Goal: Obtain resource: Obtain resource

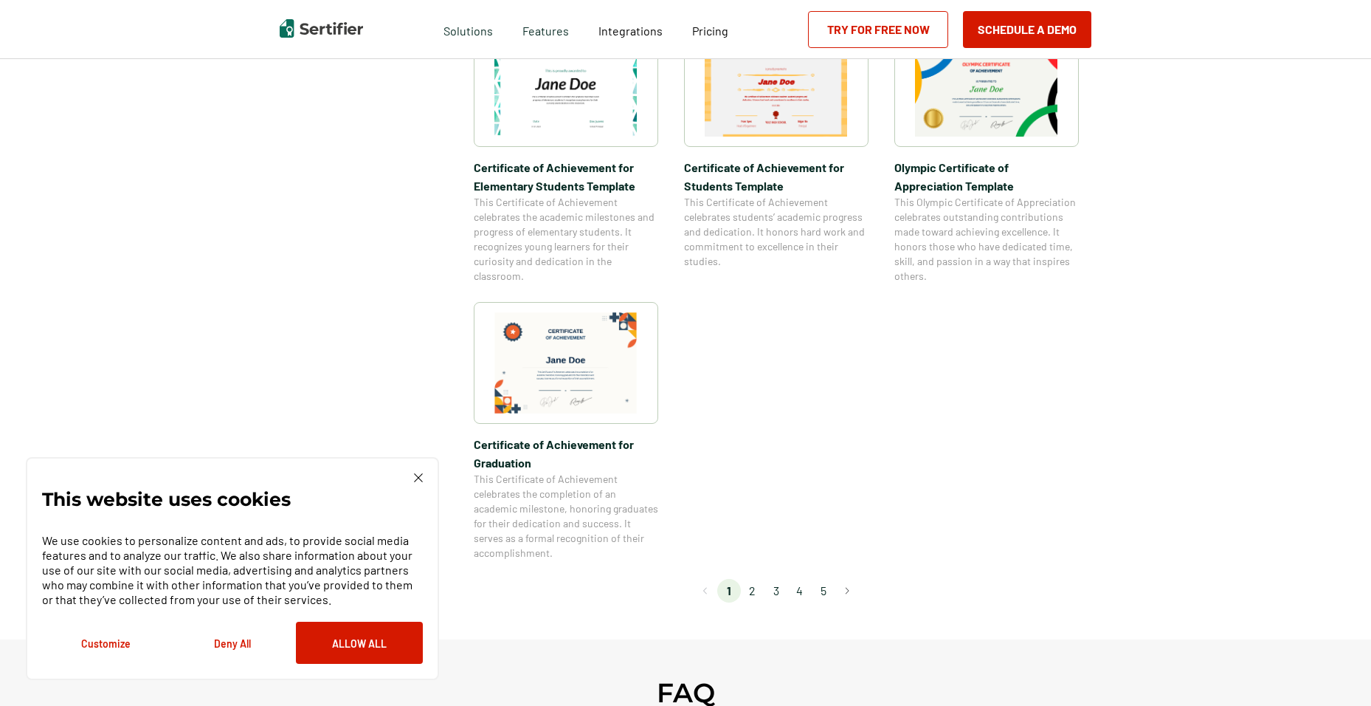
scroll to position [1033, 0]
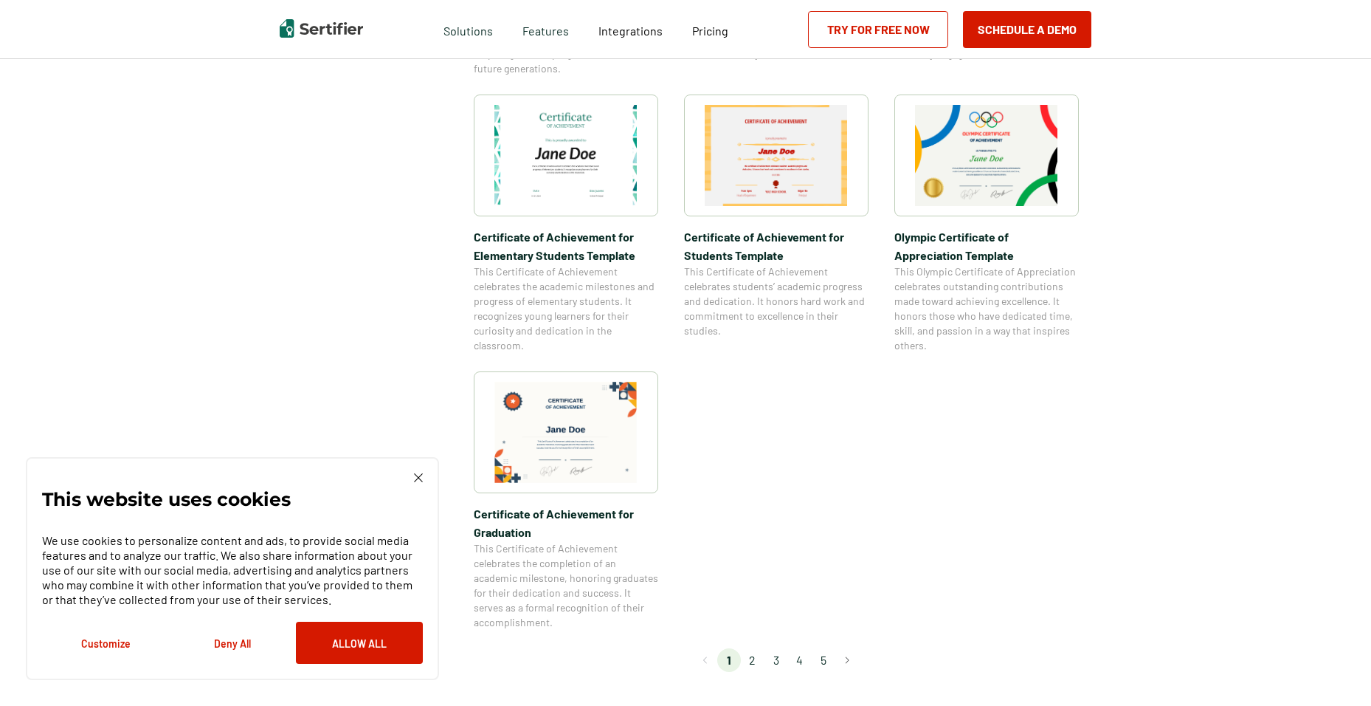
click at [1009, 156] on img at bounding box center [986, 155] width 143 height 101
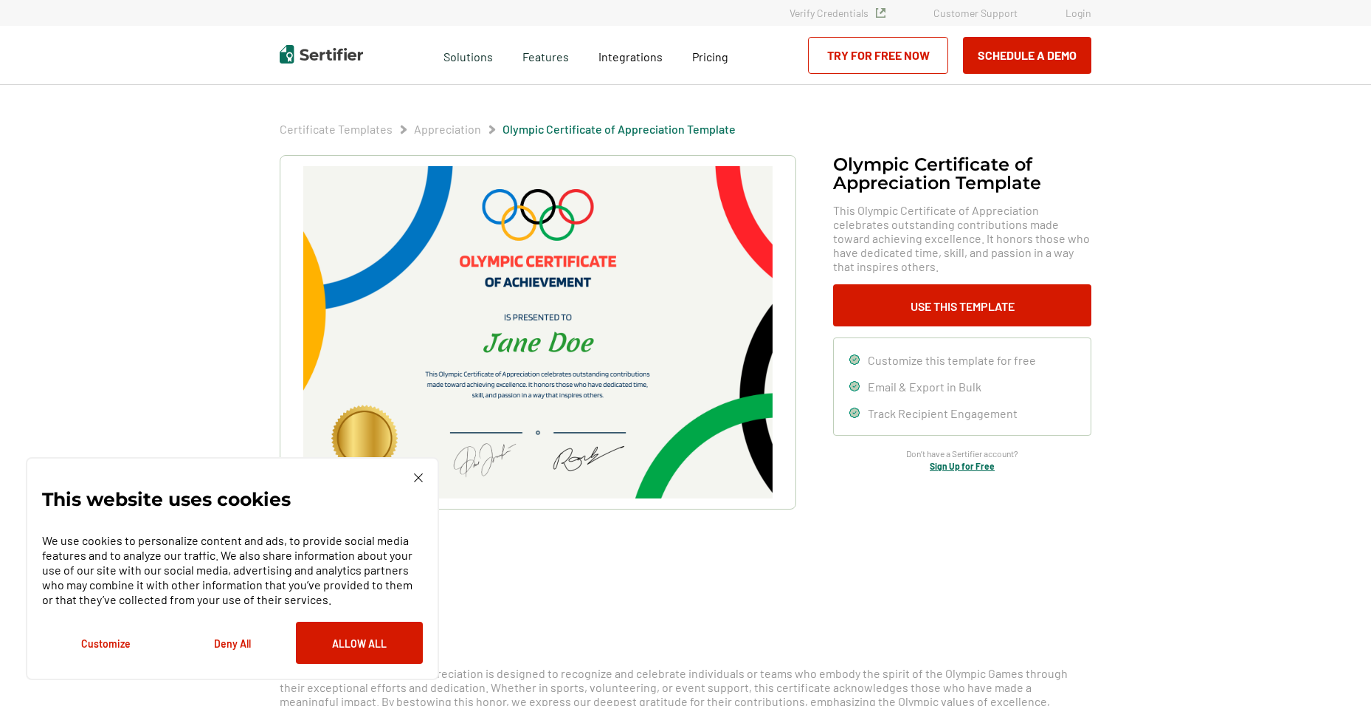
click at [1076, 551] on div "Olympic Certificate of Appreciation​ Template This Olympic Certificate of Appre…" at bounding box center [686, 371] width 812 height 432
click at [1005, 308] on button "Use This Template" at bounding box center [962, 305] width 258 height 42
click at [954, 519] on div "Olympic Certificate of Appreciation​ Template This Olympic Certificate of Appre…" at bounding box center [686, 371] width 812 height 432
click at [951, 295] on button "Use This Template" at bounding box center [962, 305] width 258 height 42
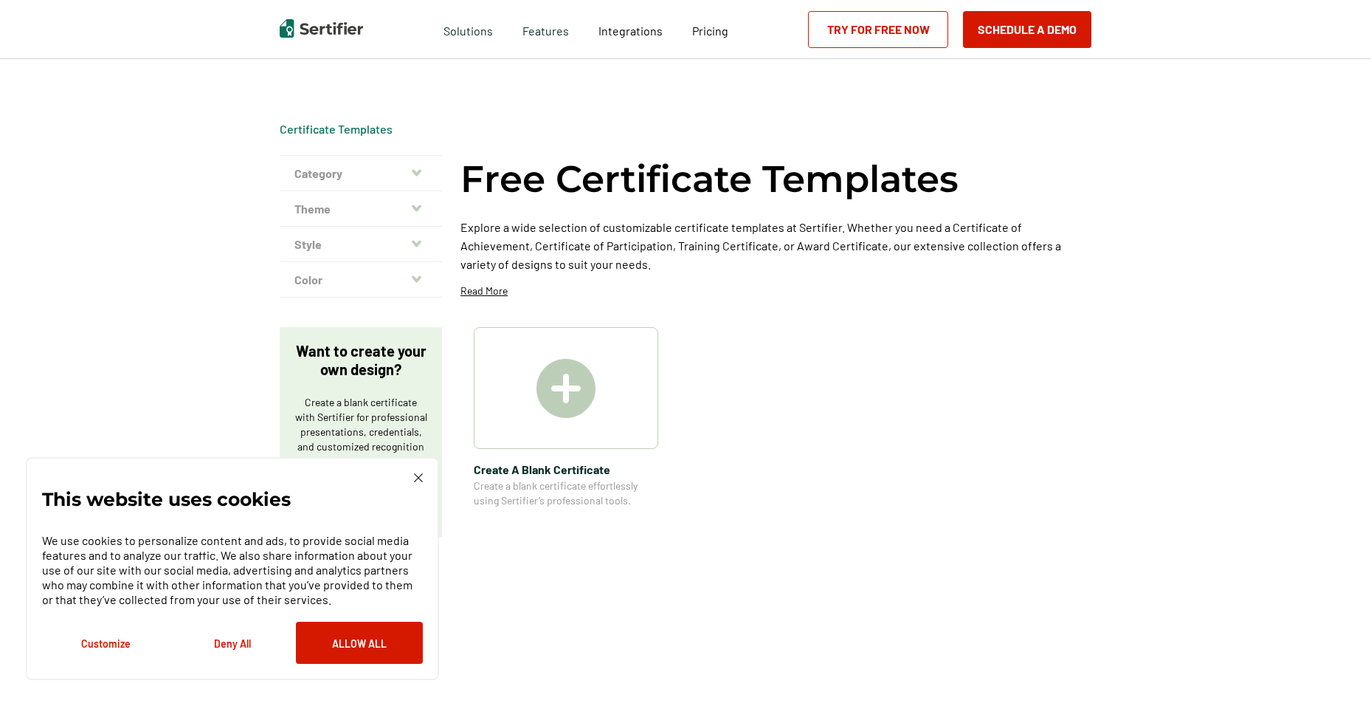
scroll to position [1033, 0]
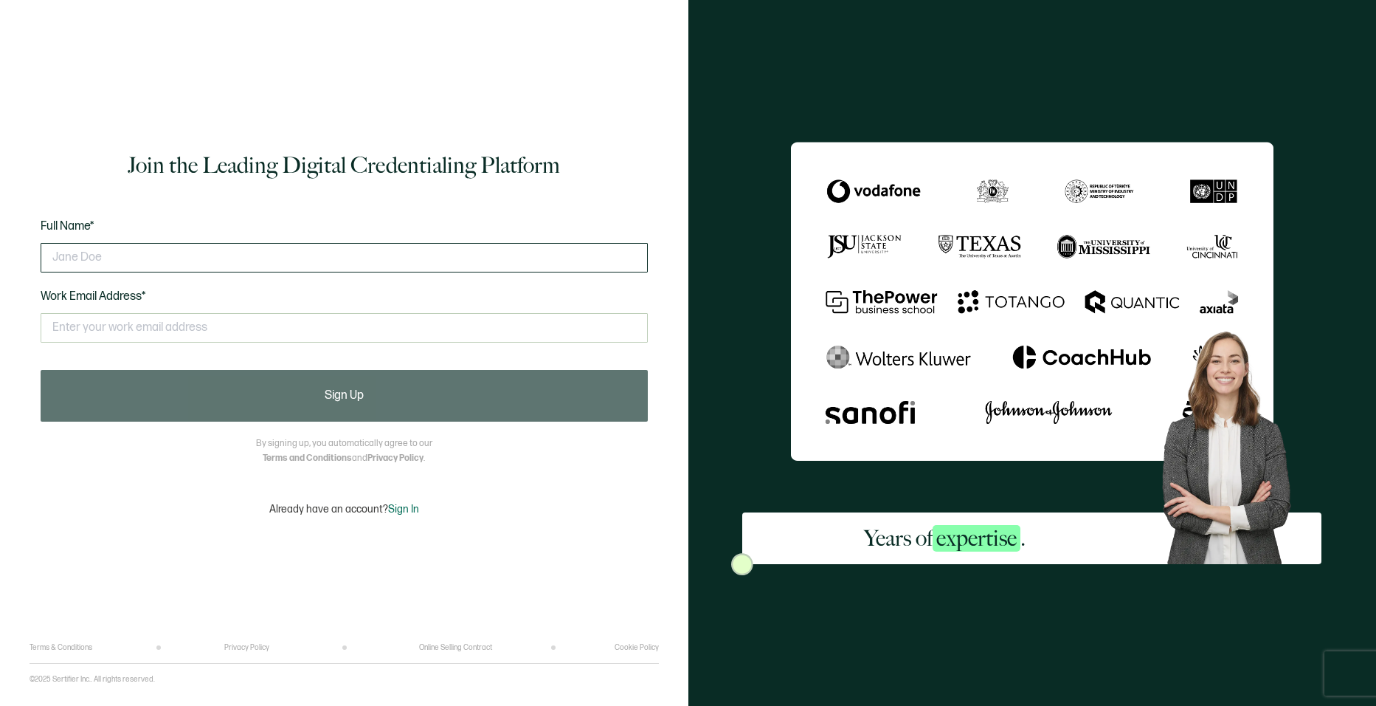
click at [490, 266] on input "text" at bounding box center [344, 258] width 607 height 30
click at [97, 342] on div "This doesn't look like a valid email." at bounding box center [344, 334] width 607 height 57
click at [287, 133] on div "Join the Leading Digital Credentialing Platform Full Name* Work Email Address* …" at bounding box center [345, 332] width 630 height 621
